Goal: Find specific page/section: Find specific page/section

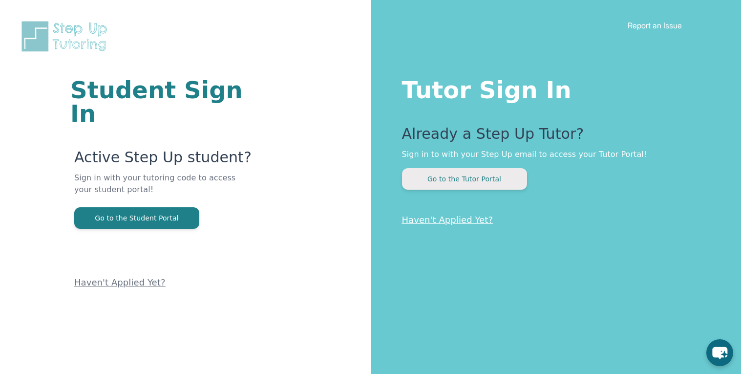
click at [474, 177] on button "Go to the Tutor Portal" at bounding box center [464, 178] width 125 height 21
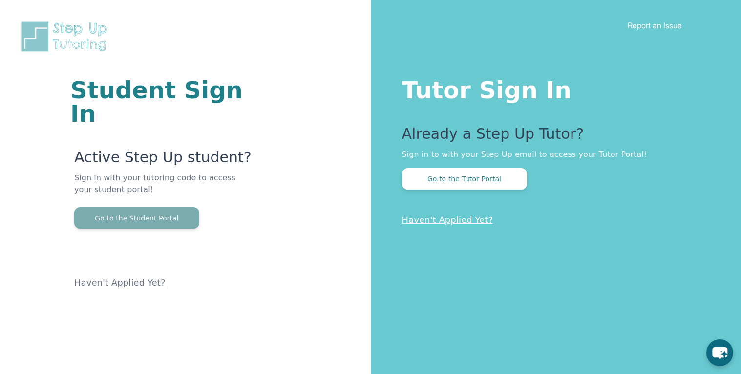
click at [167, 207] on button "Go to the Student Portal" at bounding box center [136, 217] width 125 height 21
